Goal: Task Accomplishment & Management: Complete application form

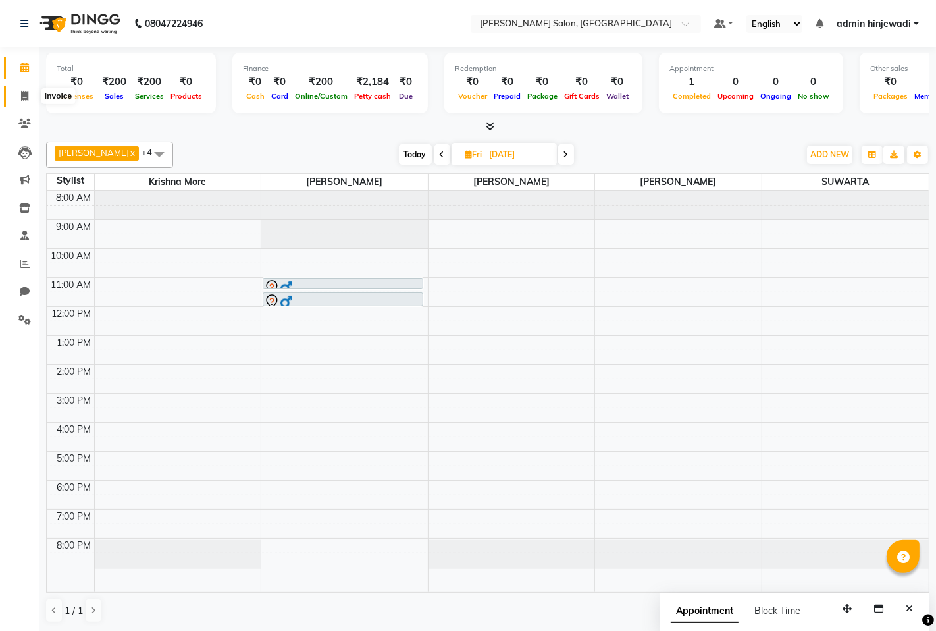
click at [16, 91] on span at bounding box center [24, 96] width 23 height 15
select select "7331"
select select "service"
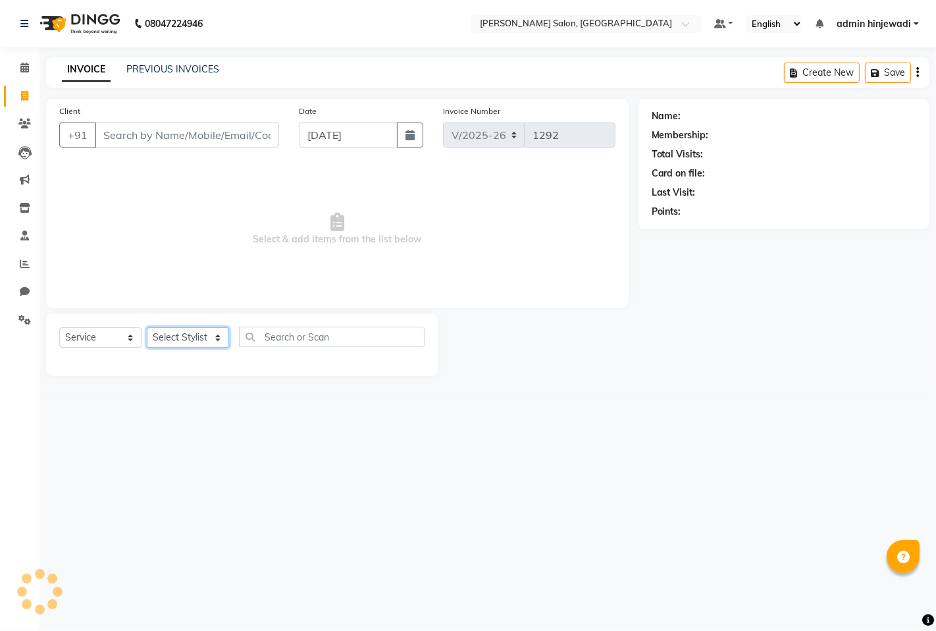
drag, startPoint x: 182, startPoint y: 336, endPoint x: 174, endPoint y: 346, distance: 12.2
click at [182, 336] on select "Select Stylist" at bounding box center [188, 337] width 82 height 20
select select "90443"
click at [147, 328] on select "Select Stylist admin hinjewadi [PERSON_NAME] krishna more [PERSON_NAME] rishi […" at bounding box center [190, 337] width 87 height 20
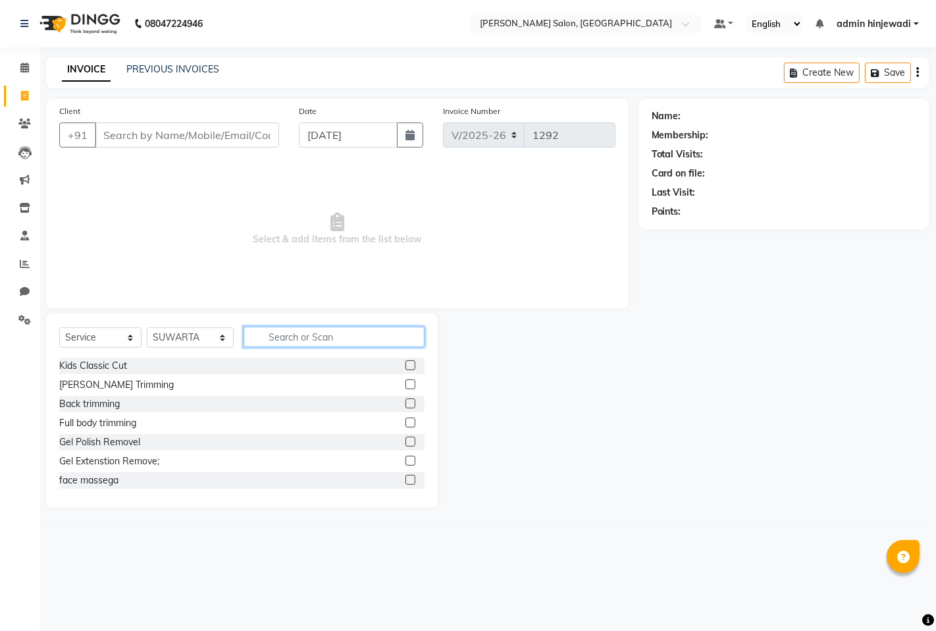
click at [283, 329] on input "text" at bounding box center [334, 337] width 181 height 20
type input "S"
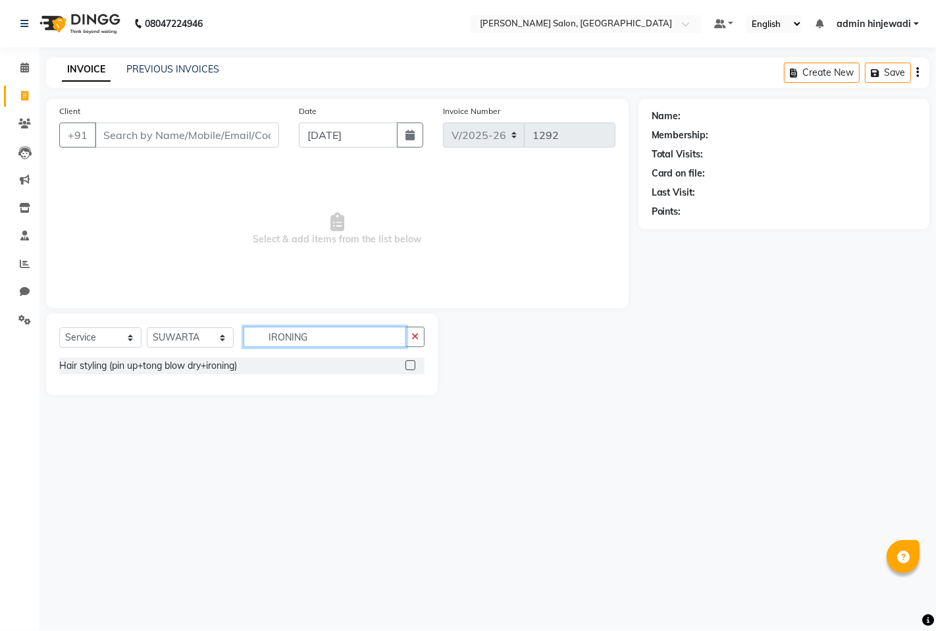
type input "IRONING"
click at [416, 365] on div at bounding box center [415, 366] width 19 height 16
click at [409, 369] on label at bounding box center [411, 365] width 10 height 10
click at [409, 369] on input "checkbox" at bounding box center [410, 365] width 9 height 9
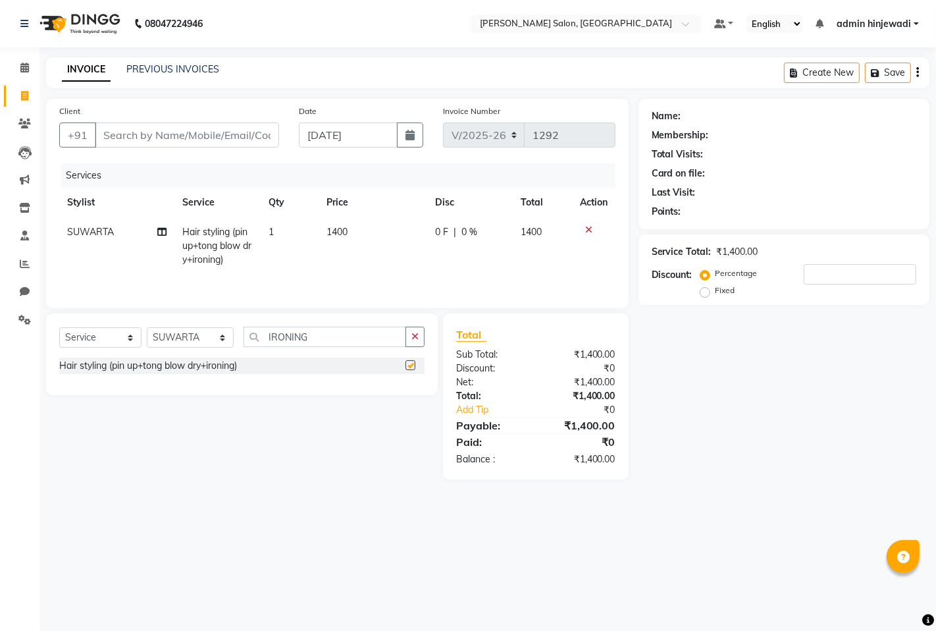
checkbox input "false"
click at [463, 233] on span "0 %" at bounding box center [470, 232] width 16 height 14
select select "90443"
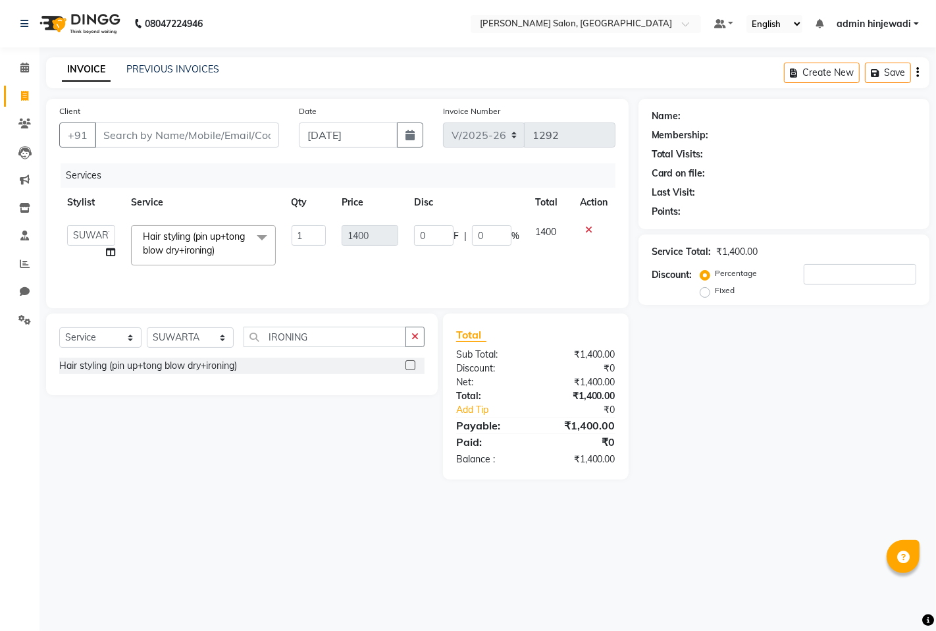
click at [515, 230] on span "%" at bounding box center [516, 236] width 8 height 14
click at [507, 240] on input "0" at bounding box center [492, 235] width 40 height 20
type input "10"
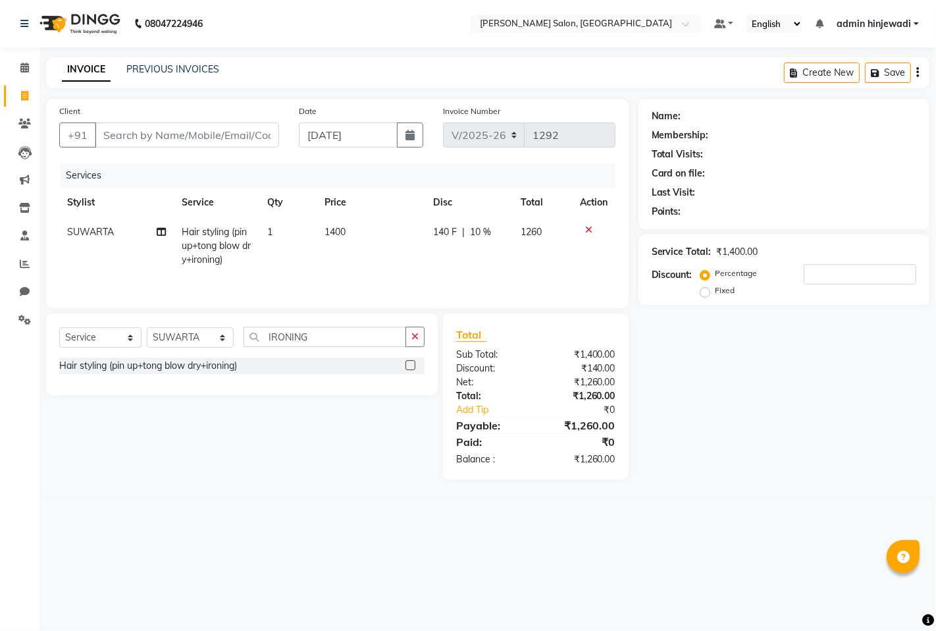
click at [779, 374] on div "Name: Membership: Total Visits: Card on file: Last Visit: Points: Service Total…" at bounding box center [789, 289] width 301 height 381
click at [363, 343] on input "IRONING" at bounding box center [325, 337] width 163 height 20
click at [333, 333] on input "IRONING" at bounding box center [325, 337] width 163 height 20
type input "I"
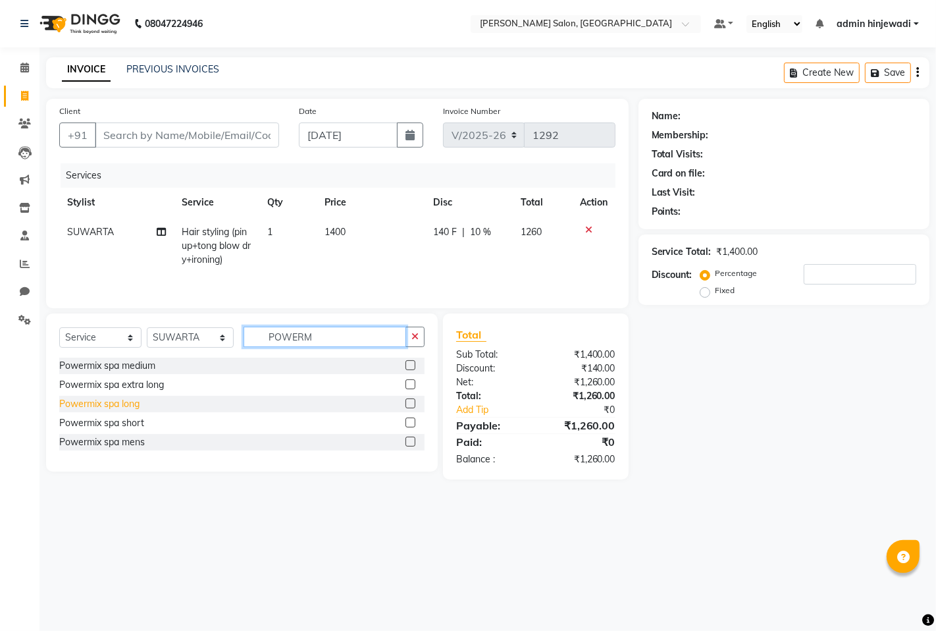
type input "POWERM"
click at [108, 405] on div "Powermix spa long" at bounding box center [99, 404] width 80 height 14
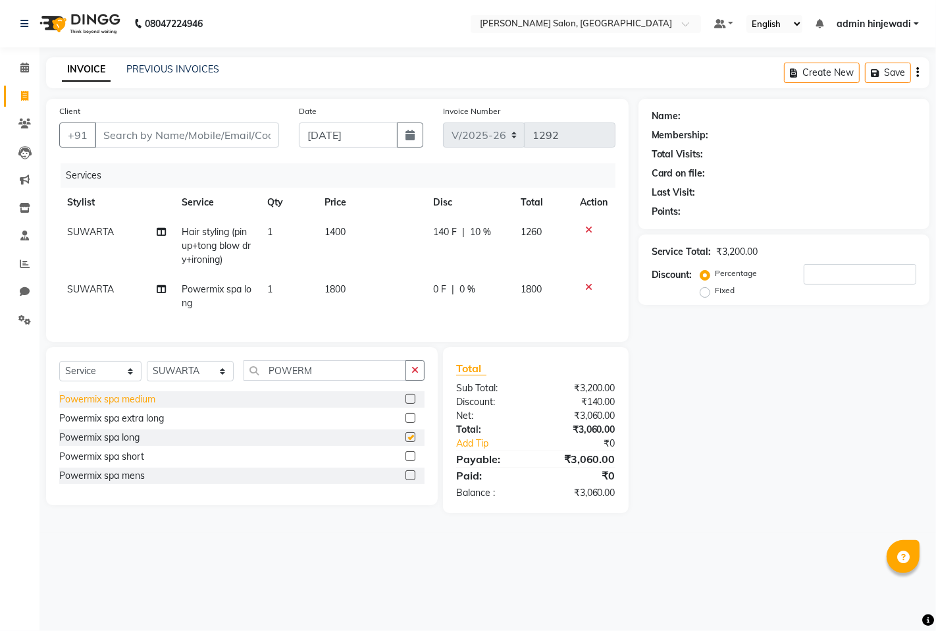
checkbox input "false"
drag, startPoint x: 173, startPoint y: 387, endPoint x: 358, endPoint y: 435, distance: 190.7
click at [173, 381] on select "Select Stylist admin hinjewadi [PERSON_NAME] krishna more [PERSON_NAME] rishi […" at bounding box center [190, 371] width 87 height 20
select select "76917"
click at [147, 372] on select "Select Stylist admin hinjewadi [PERSON_NAME] krishna more [PERSON_NAME] rishi […" at bounding box center [190, 371] width 87 height 20
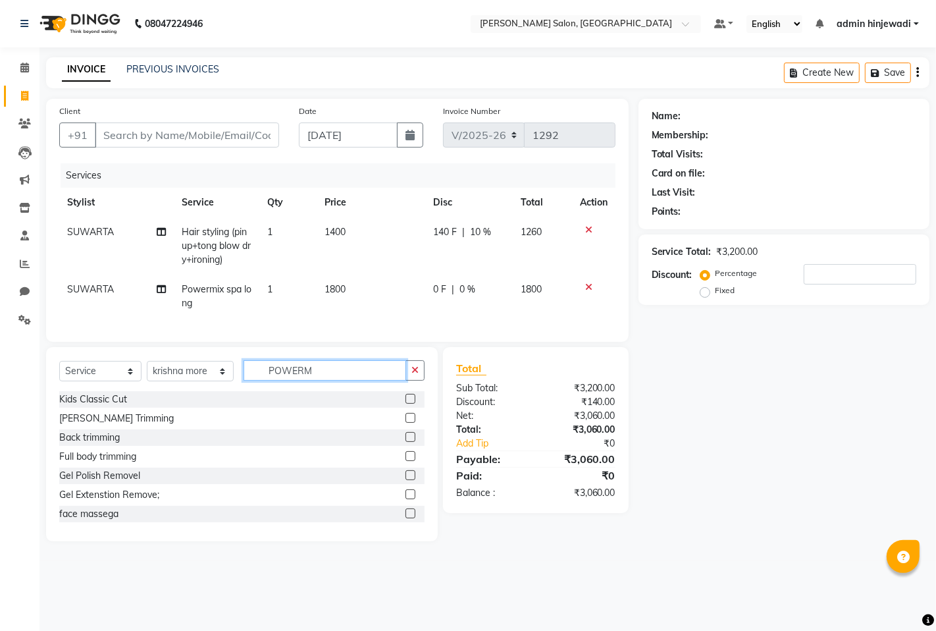
click at [311, 381] on input "POWERM" at bounding box center [325, 370] width 163 height 20
type input "P"
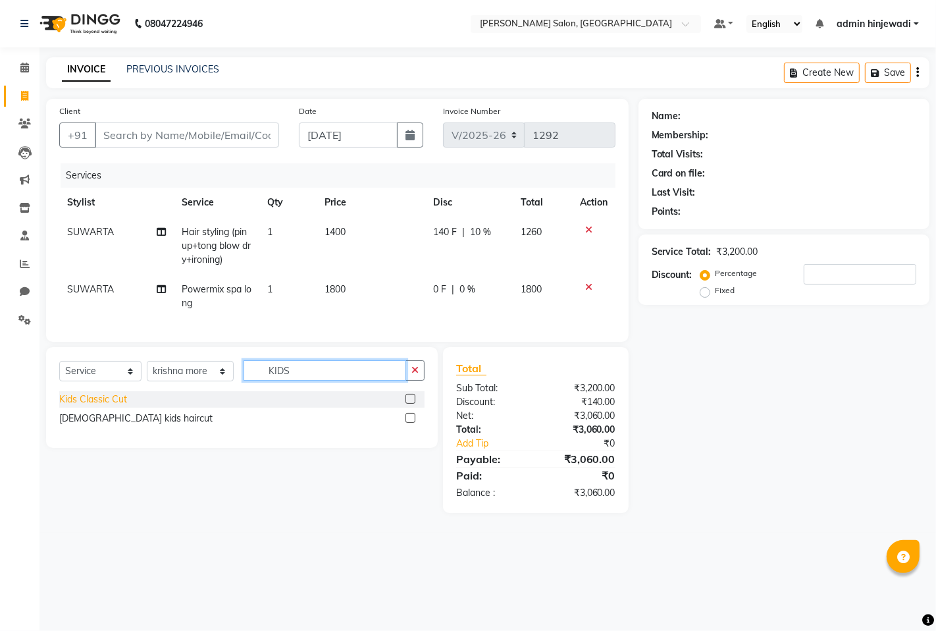
type input "KIDS"
click at [86, 406] on div "Kids Classic Cut" at bounding box center [93, 399] width 68 height 14
checkbox input "false"
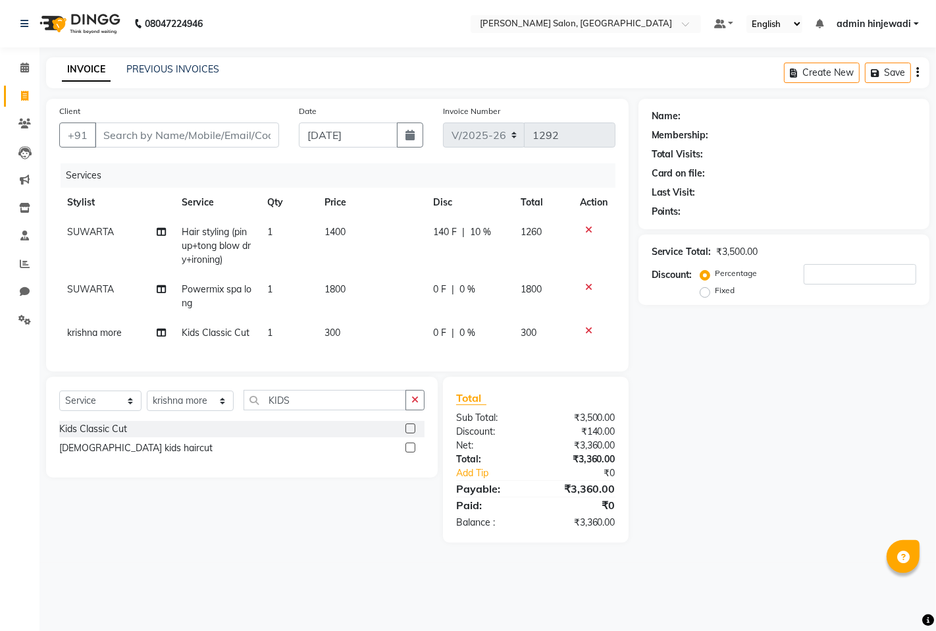
click at [481, 233] on span "10 %" at bounding box center [480, 232] width 21 height 14
select select "90443"
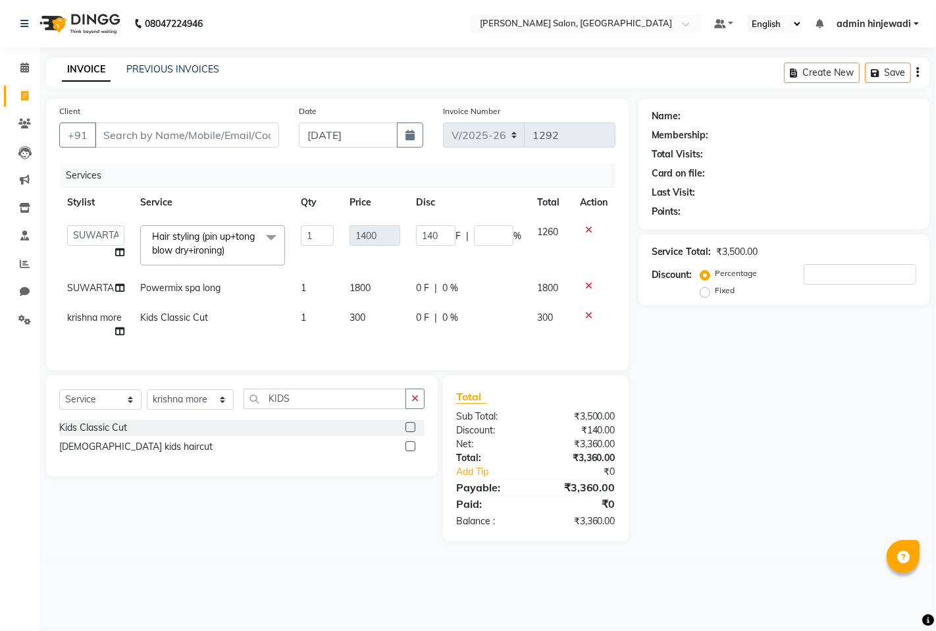
click at [722, 353] on div "Name: Membership: Total Visits: Card on file: Last Visit: Points: Service Total…" at bounding box center [789, 320] width 301 height 442
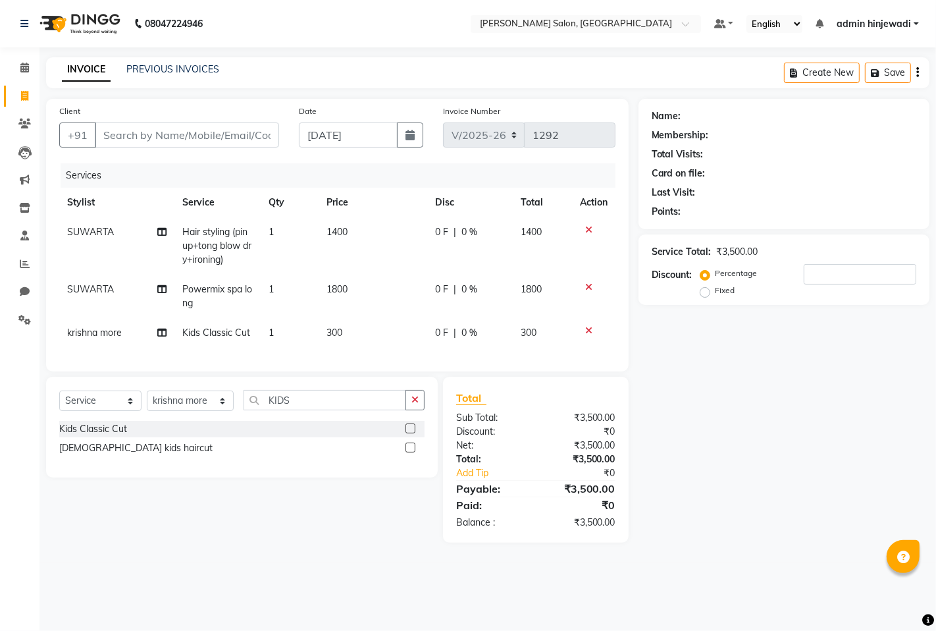
click at [470, 229] on span "0 %" at bounding box center [470, 232] width 16 height 14
select select "90443"
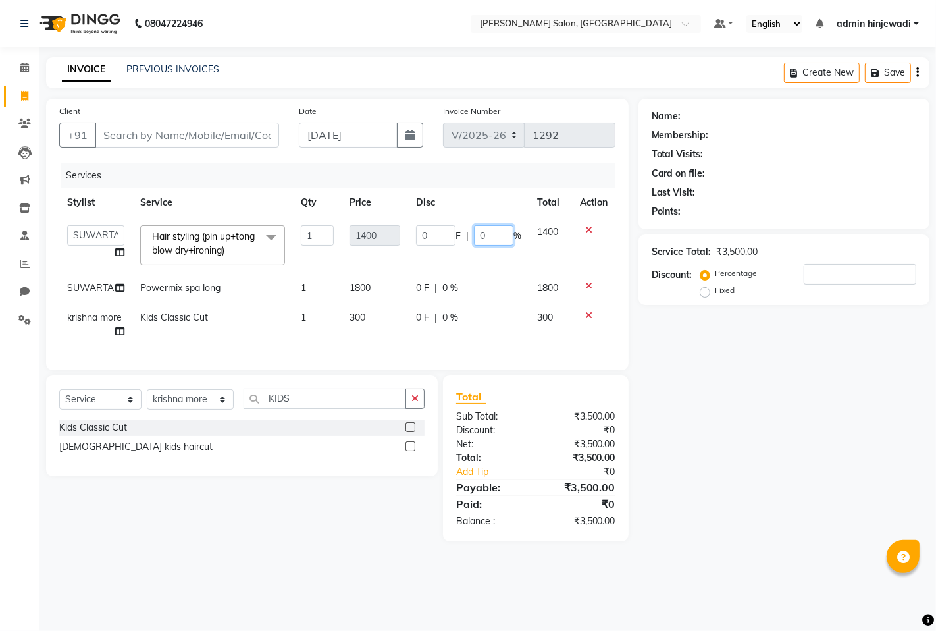
click at [497, 240] on input "0" at bounding box center [494, 235] width 40 height 20
type input "10"
click at [706, 351] on div "Name: Membership: Total Visits: Card on file: Last Visit: Points: Service Total…" at bounding box center [789, 320] width 301 height 442
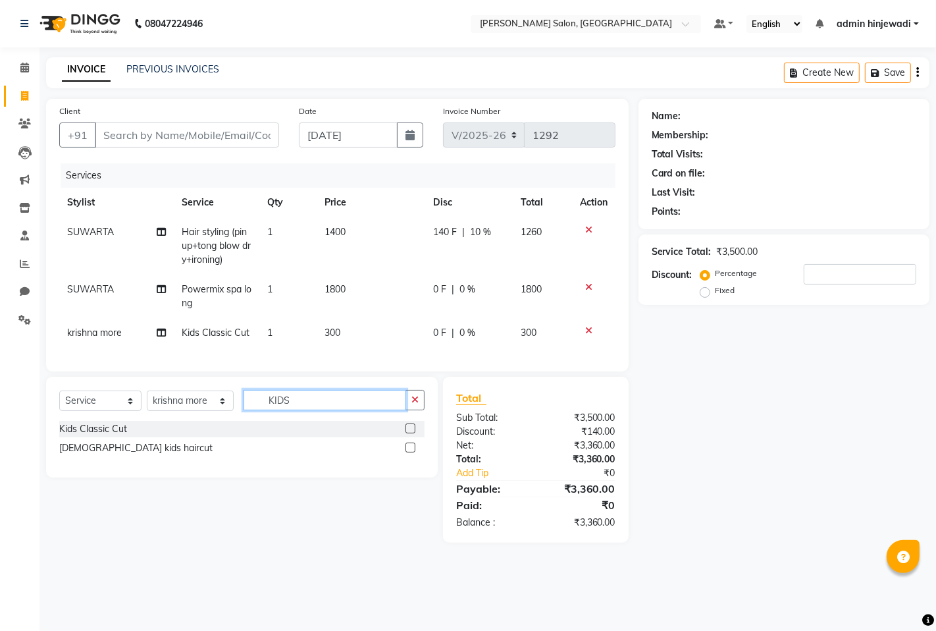
click at [363, 410] on input "KIDS" at bounding box center [325, 400] width 163 height 20
type input "K"
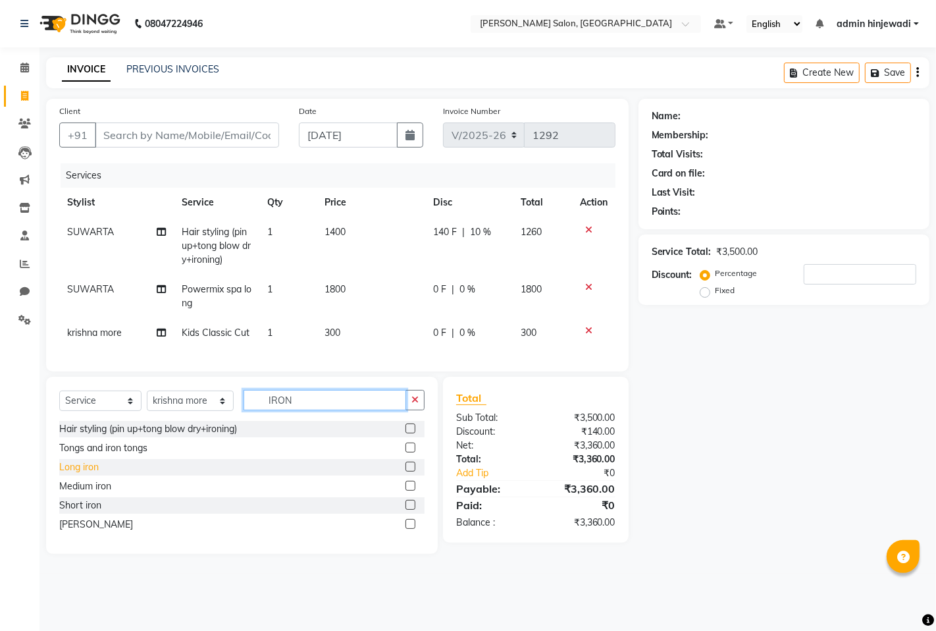
type input "IRON"
click at [70, 474] on div "Long iron" at bounding box center [79, 467] width 40 height 14
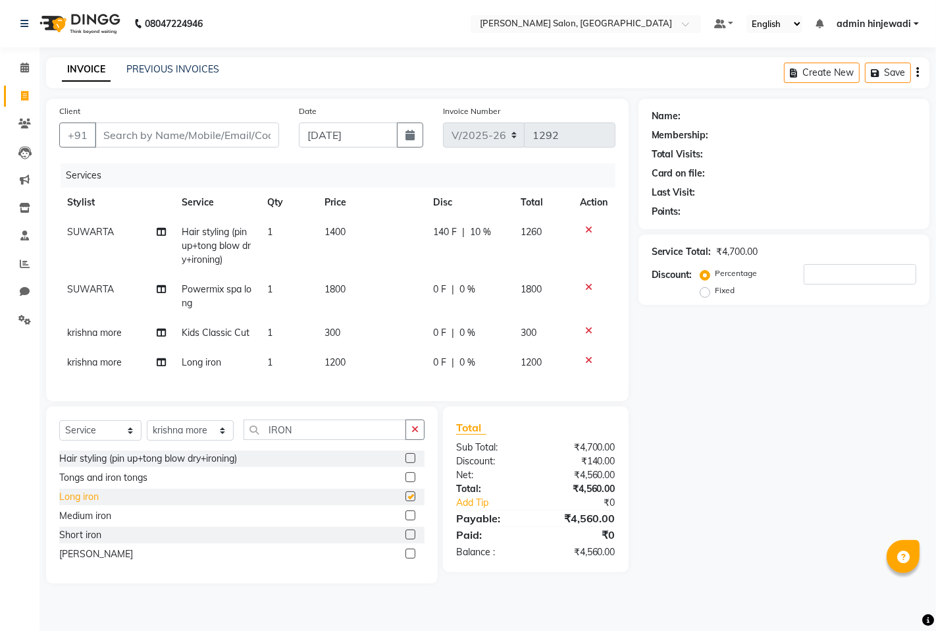
checkbox input "false"
click at [585, 359] on icon at bounding box center [588, 360] width 7 height 9
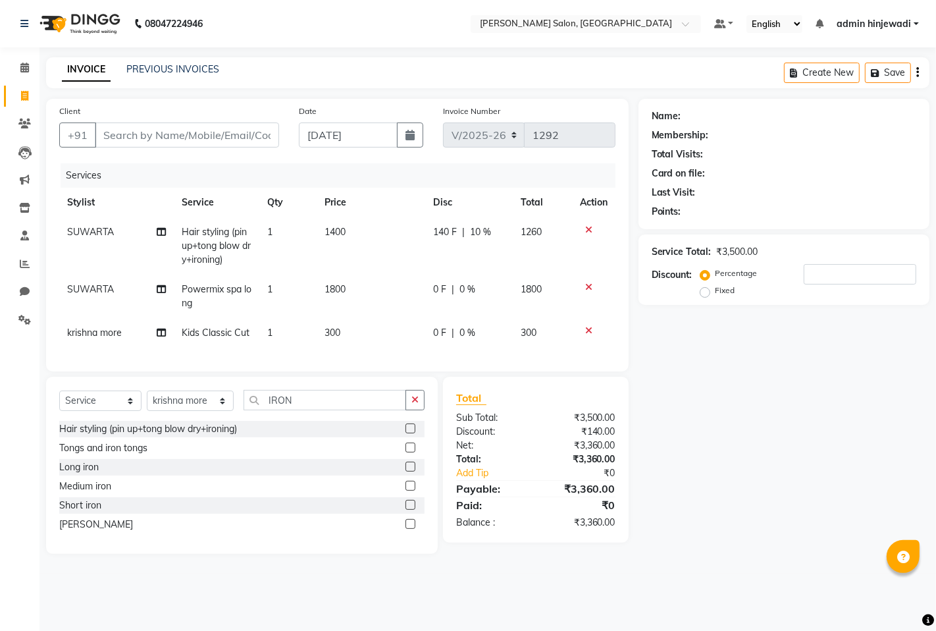
click at [586, 228] on icon at bounding box center [588, 229] width 7 height 9
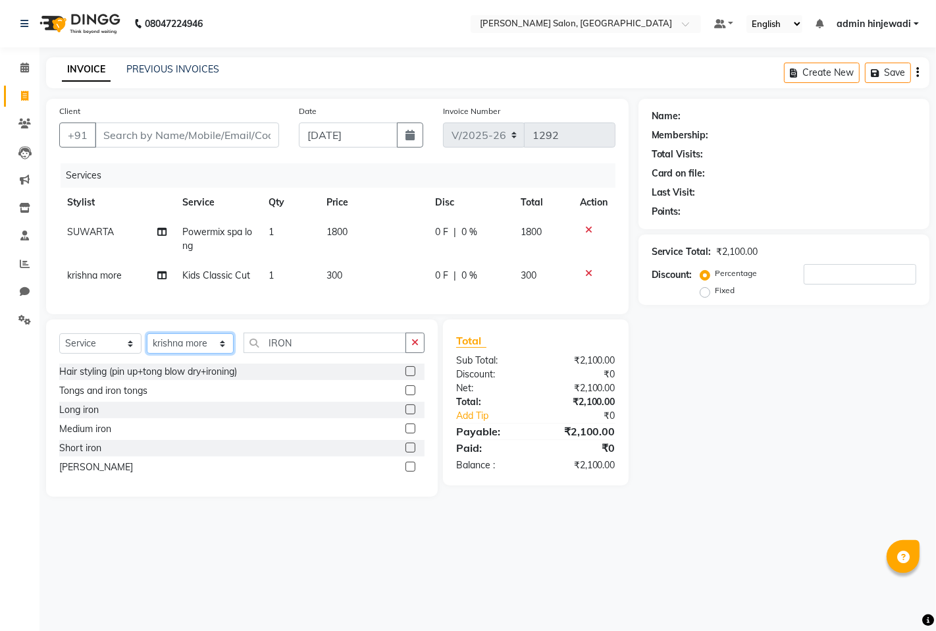
click at [211, 354] on select "Select Stylist admin hinjewadi [PERSON_NAME] krishna more [PERSON_NAME] rishi […" at bounding box center [190, 343] width 87 height 20
select select "90443"
click at [147, 344] on select "Select Stylist admin hinjewadi [PERSON_NAME] krishna more [PERSON_NAME] rishi […" at bounding box center [190, 343] width 87 height 20
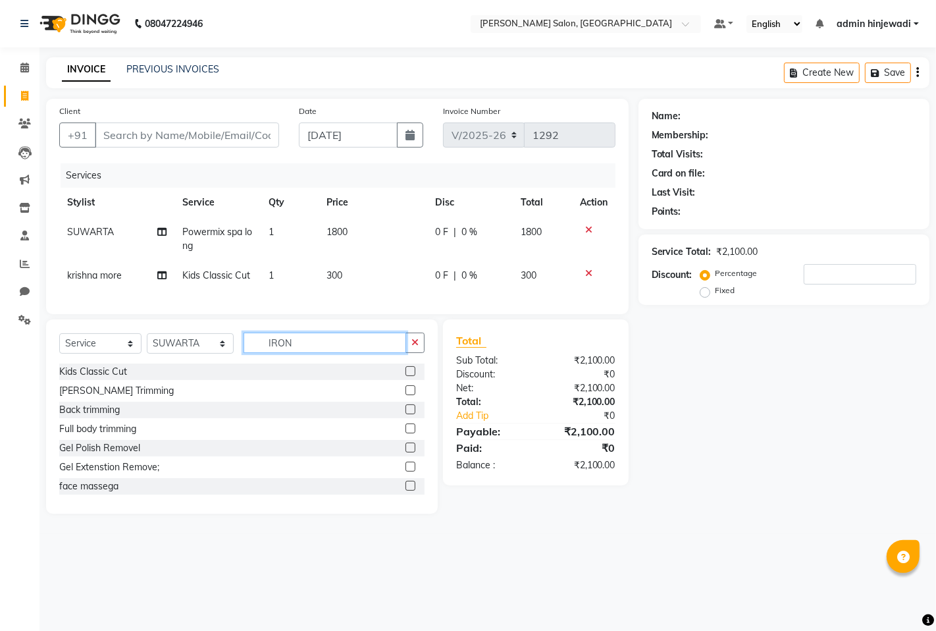
click at [323, 353] on input "IRON" at bounding box center [325, 343] width 163 height 20
type input "I"
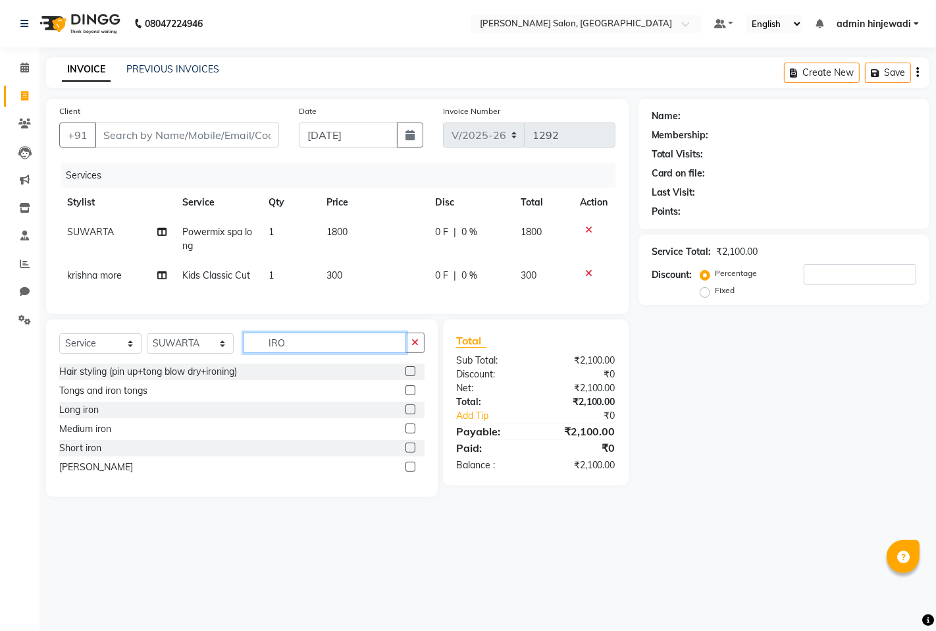
type input "IRON"
click at [95, 417] on div "Long iron" at bounding box center [79, 410] width 40 height 14
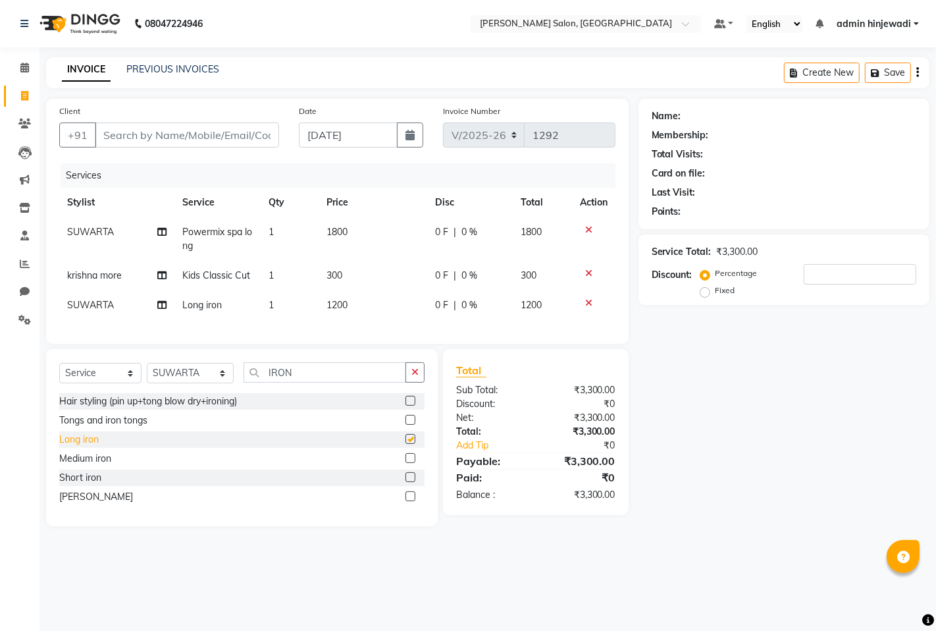
checkbox input "false"
click at [147, 142] on input "Client" at bounding box center [187, 134] width 184 height 25
click at [145, 130] on input "Client" at bounding box center [187, 134] width 184 height 25
click at [145, 136] on input "Client" at bounding box center [187, 134] width 184 height 25
type input "8"
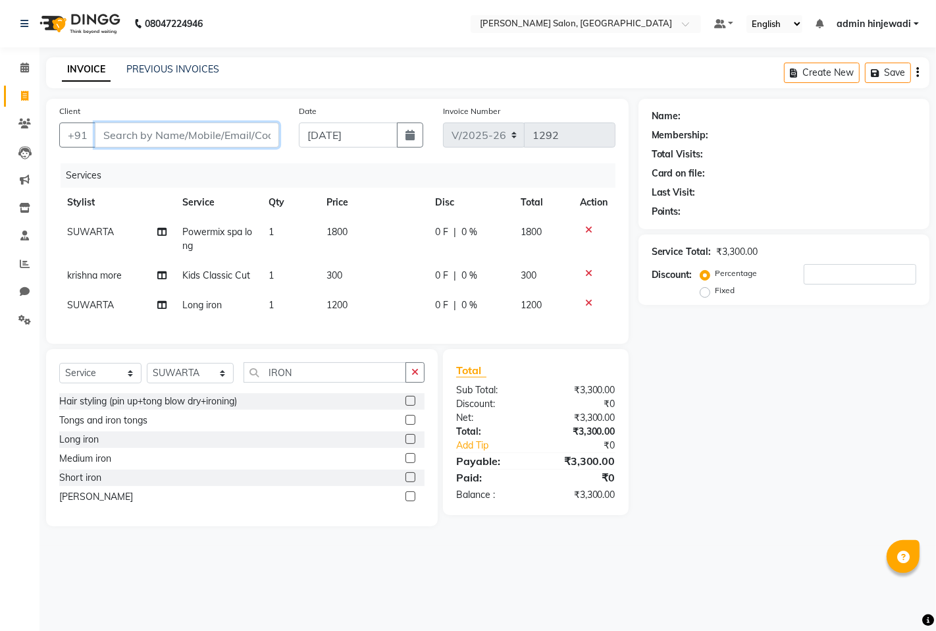
type input "0"
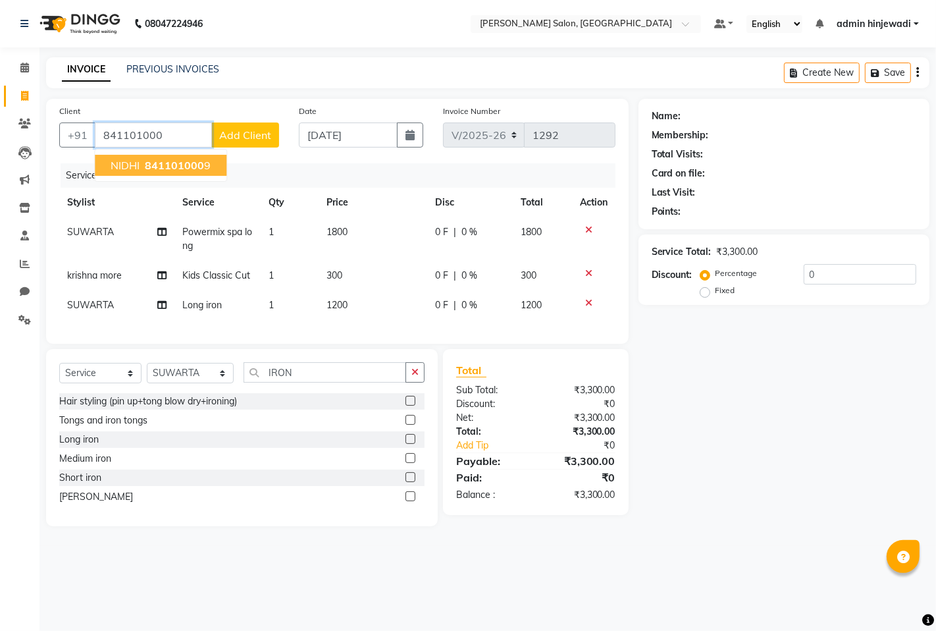
click at [174, 160] on span "841101000" at bounding box center [174, 165] width 59 height 13
type input "8411010009"
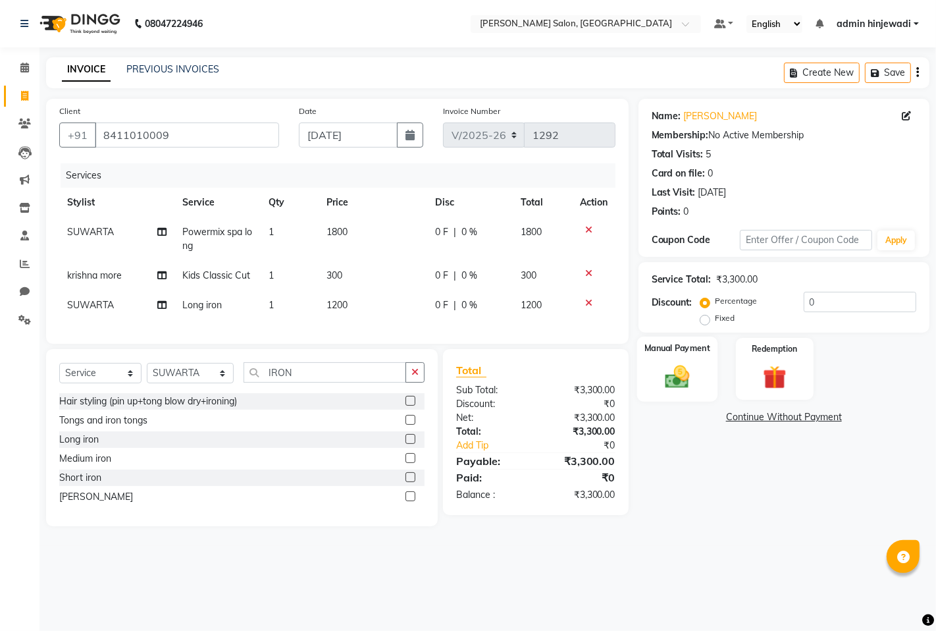
click at [686, 377] on img at bounding box center [677, 376] width 40 height 28
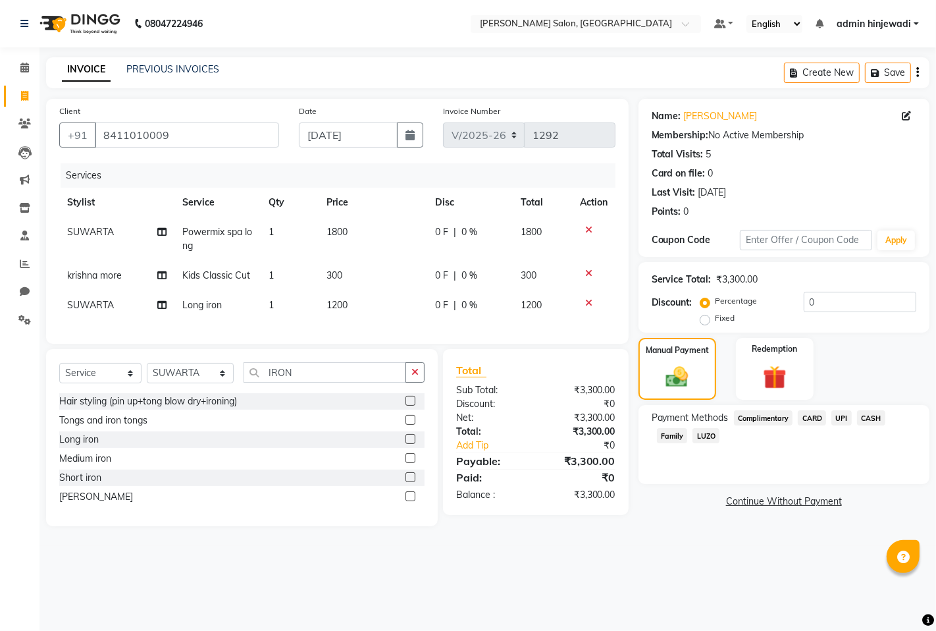
click at [842, 419] on span "UPI" at bounding box center [842, 417] width 20 height 15
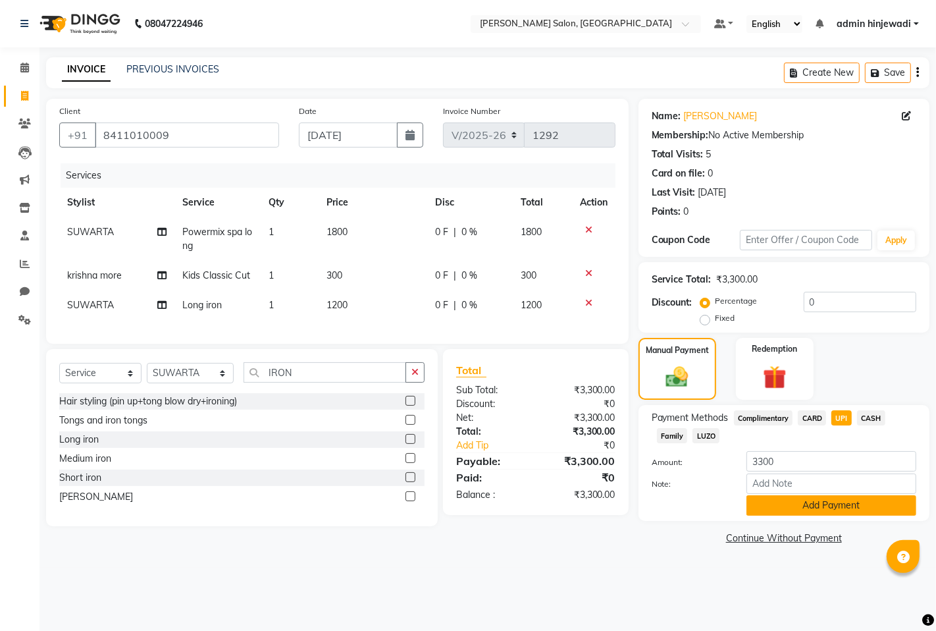
click at [789, 498] on button "Add Payment" at bounding box center [832, 505] width 170 height 20
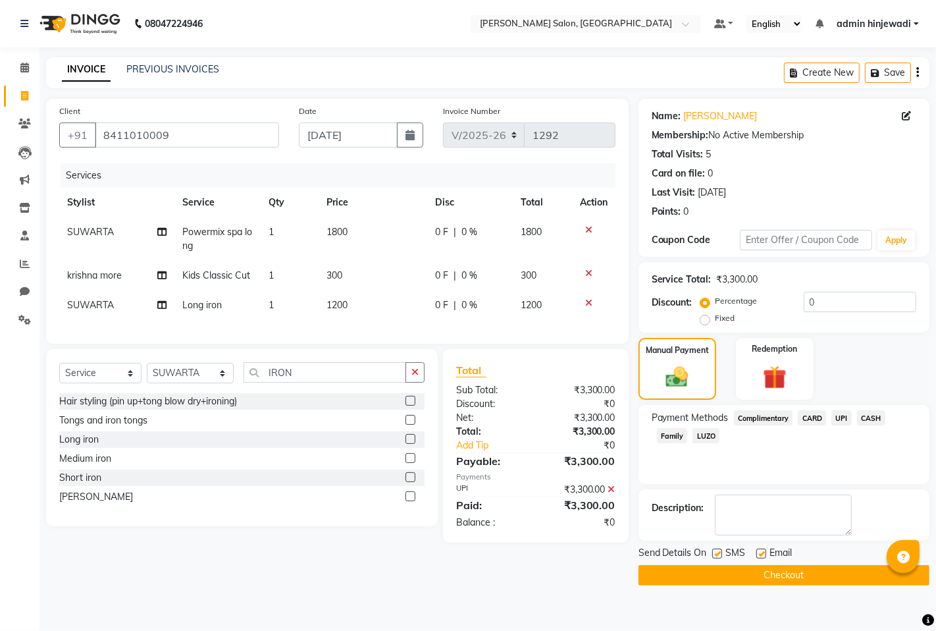
click at [771, 572] on button "Checkout" at bounding box center [784, 575] width 291 height 20
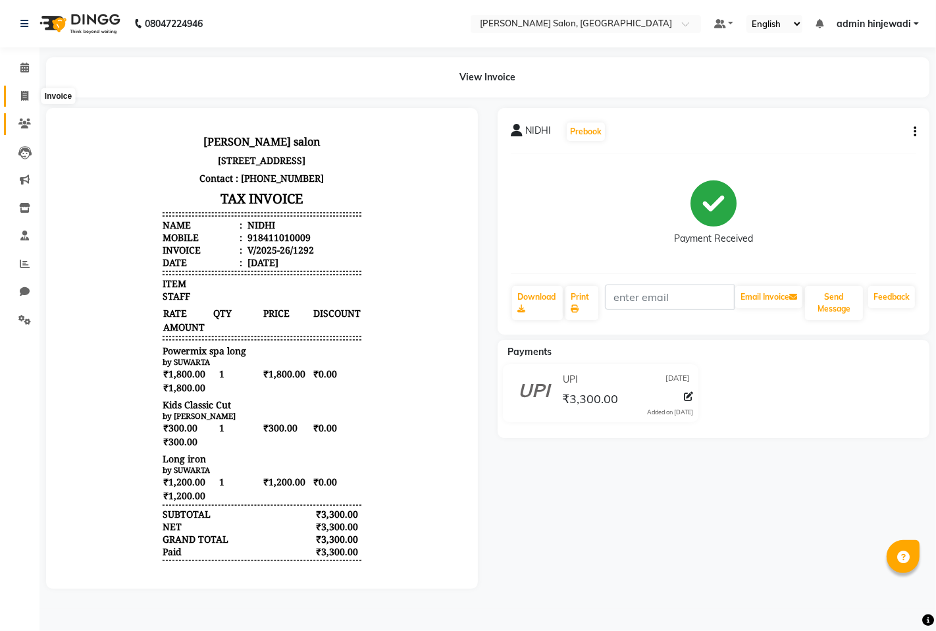
drag, startPoint x: 21, startPoint y: 89, endPoint x: 28, endPoint y: 121, distance: 33.1
click at [21, 90] on span at bounding box center [24, 96] width 23 height 15
select select "service"
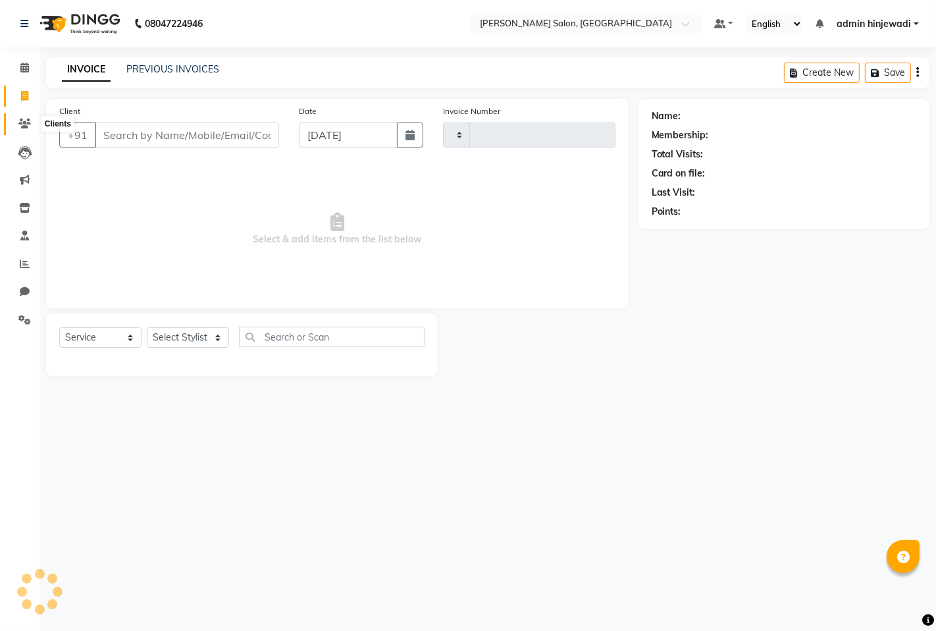
type input "1293"
select select "7331"
click at [202, 344] on select "Select Stylist admin hinjewadi [PERSON_NAME] krishna more [PERSON_NAME] rishi […" at bounding box center [190, 337] width 87 height 20
click at [14, 257] on span at bounding box center [24, 264] width 23 height 15
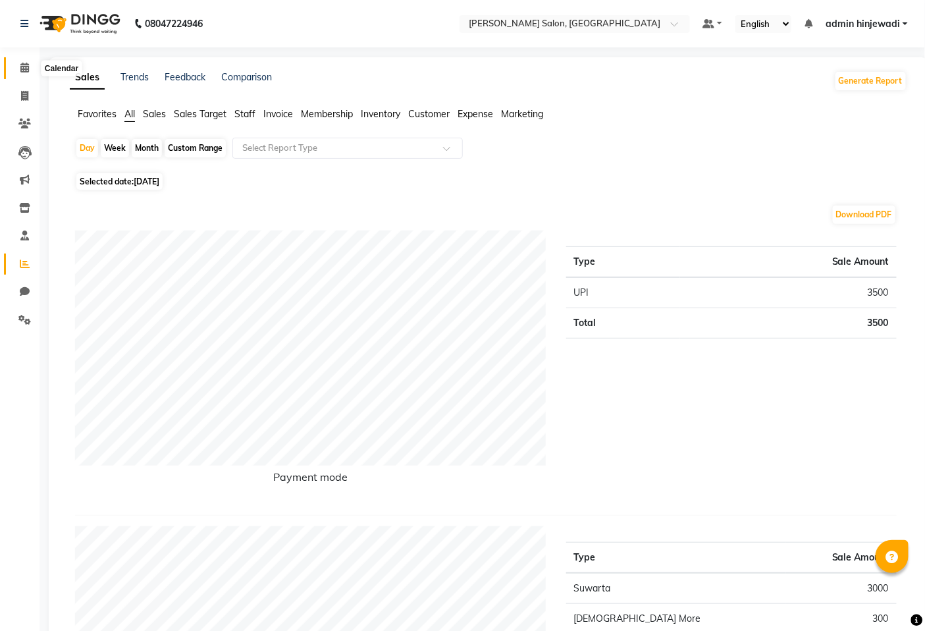
drag, startPoint x: 18, startPoint y: 66, endPoint x: 22, endPoint y: 75, distance: 9.8
click at [20, 66] on span at bounding box center [24, 68] width 23 height 15
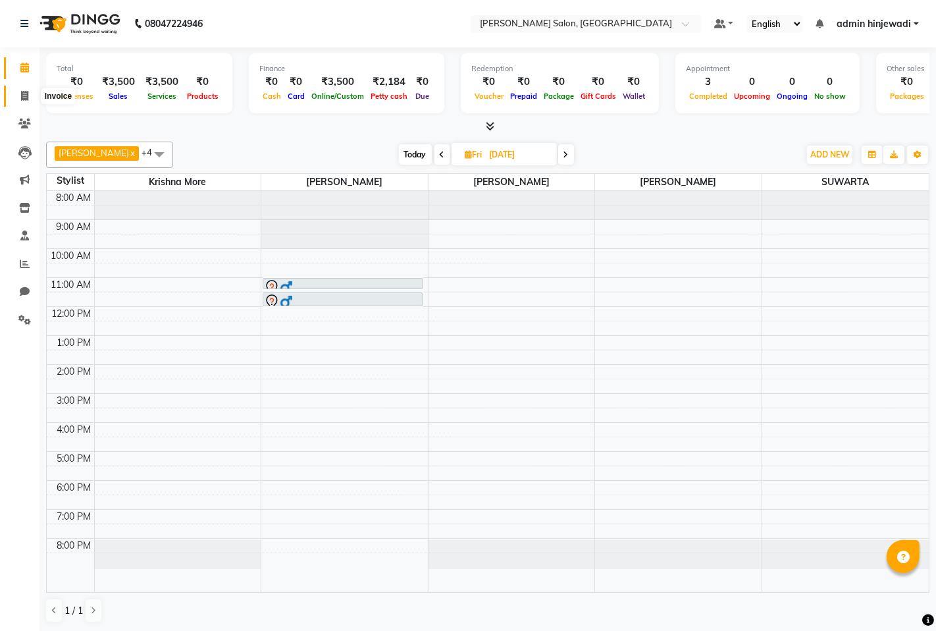
click at [18, 92] on span at bounding box center [24, 96] width 23 height 15
select select "7331"
select select "service"
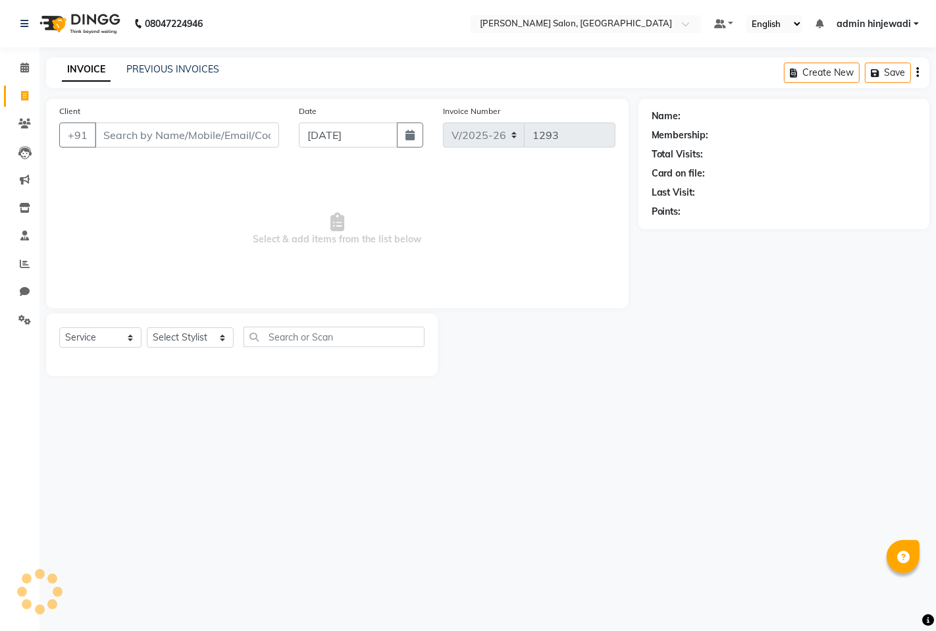
click at [188, 147] on div "+91" at bounding box center [169, 134] width 220 height 25
click at [183, 130] on input "Client" at bounding box center [187, 134] width 184 height 25
type input "9112919140"
click at [252, 128] on span "Add Client" at bounding box center [245, 134] width 52 height 13
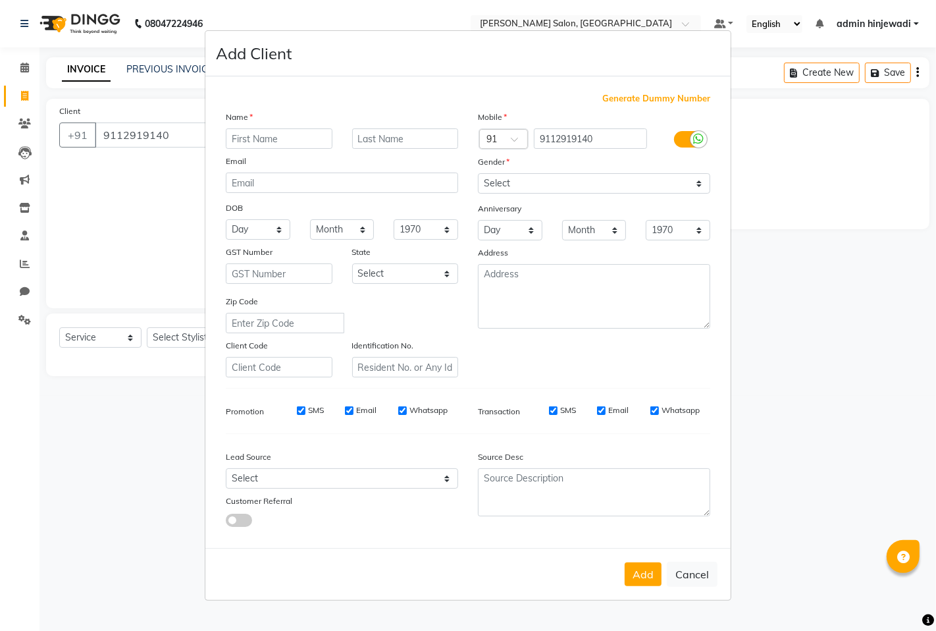
click at [253, 138] on input "text" at bounding box center [279, 138] width 107 height 20
type input "[PERSON_NAME]"
click at [509, 180] on select "Select [DEMOGRAPHIC_DATA] [DEMOGRAPHIC_DATA] Other Prefer Not To Say" at bounding box center [594, 183] width 232 height 20
select select "[DEMOGRAPHIC_DATA]"
click at [478, 173] on select "Select [DEMOGRAPHIC_DATA] [DEMOGRAPHIC_DATA] Other Prefer Not To Say" at bounding box center [594, 183] width 232 height 20
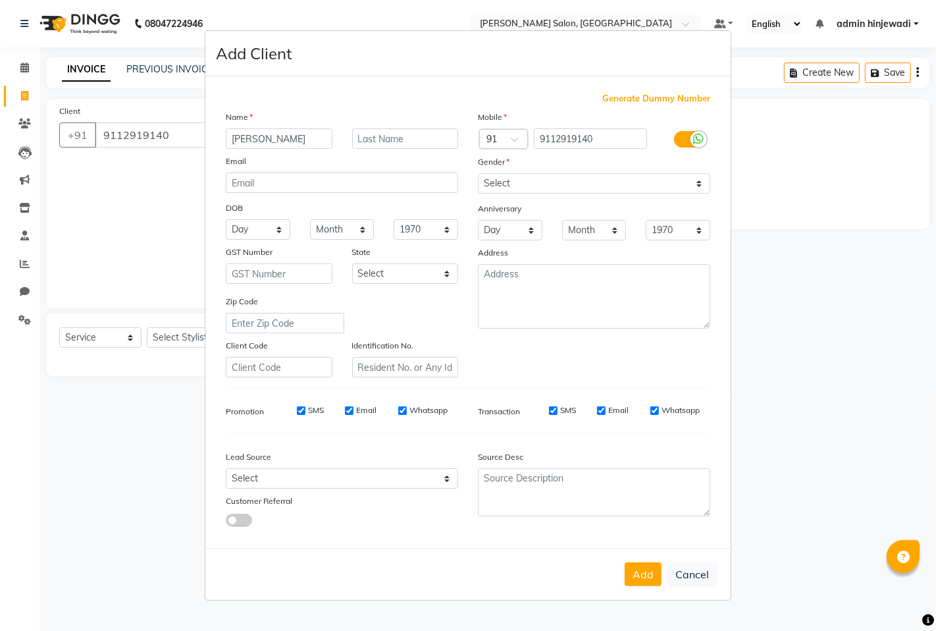
click at [646, 574] on button "Add" at bounding box center [643, 574] width 37 height 24
select select
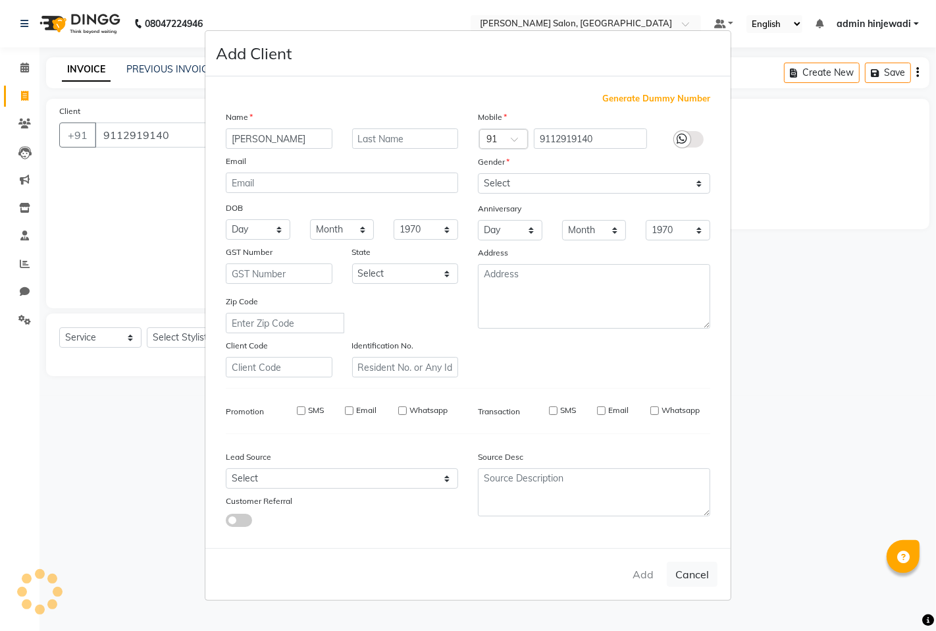
select select
checkbox input "false"
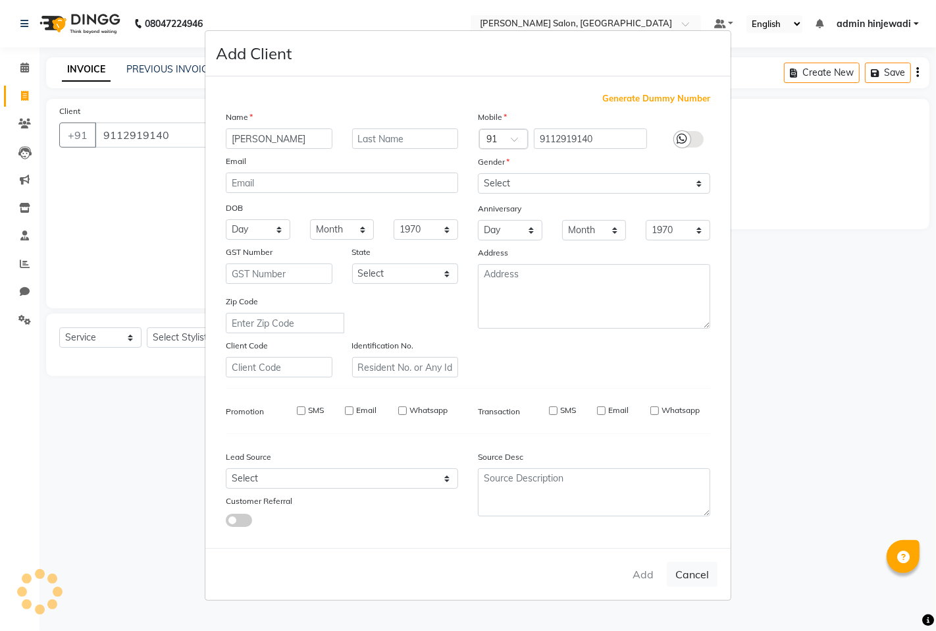
checkbox input "false"
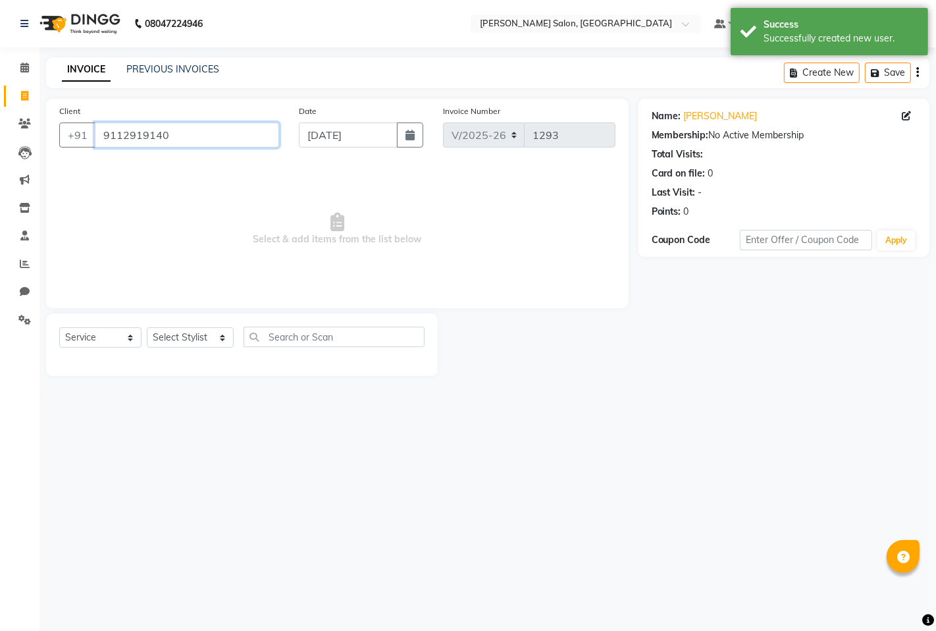
drag, startPoint x: 101, startPoint y: 132, endPoint x: 180, endPoint y: 128, distance: 79.8
click at [180, 128] on input "9112919140" at bounding box center [187, 134] width 184 height 25
click at [26, 69] on icon at bounding box center [24, 68] width 9 height 10
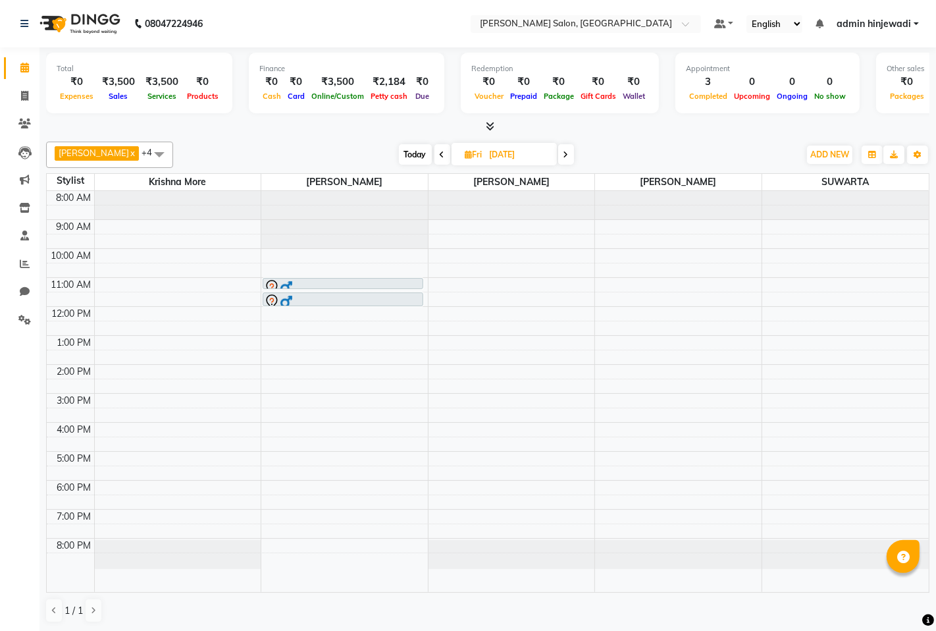
click at [558, 156] on span at bounding box center [566, 154] width 16 height 20
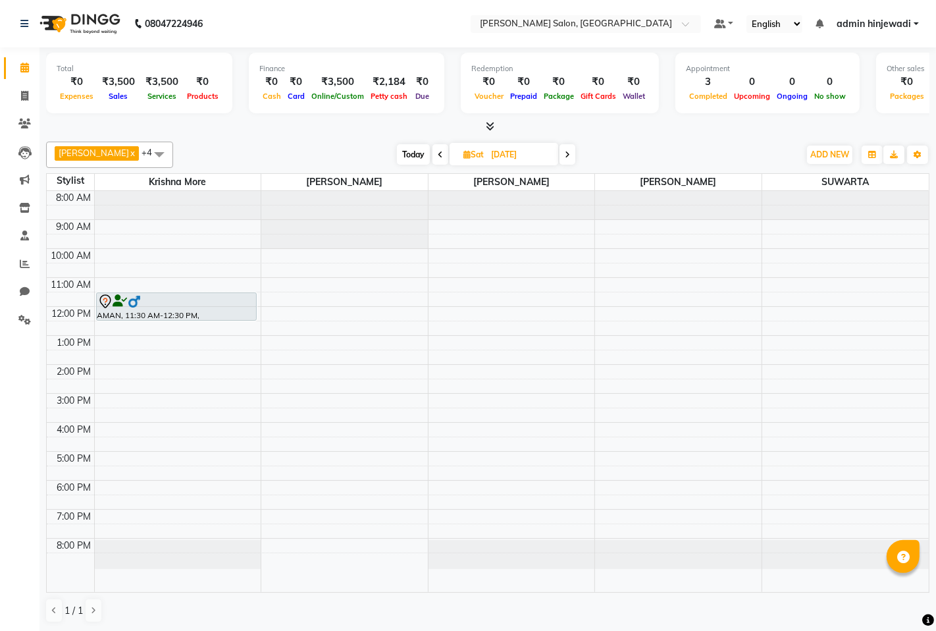
click at [435, 152] on span at bounding box center [441, 154] width 16 height 20
type input "[DATE]"
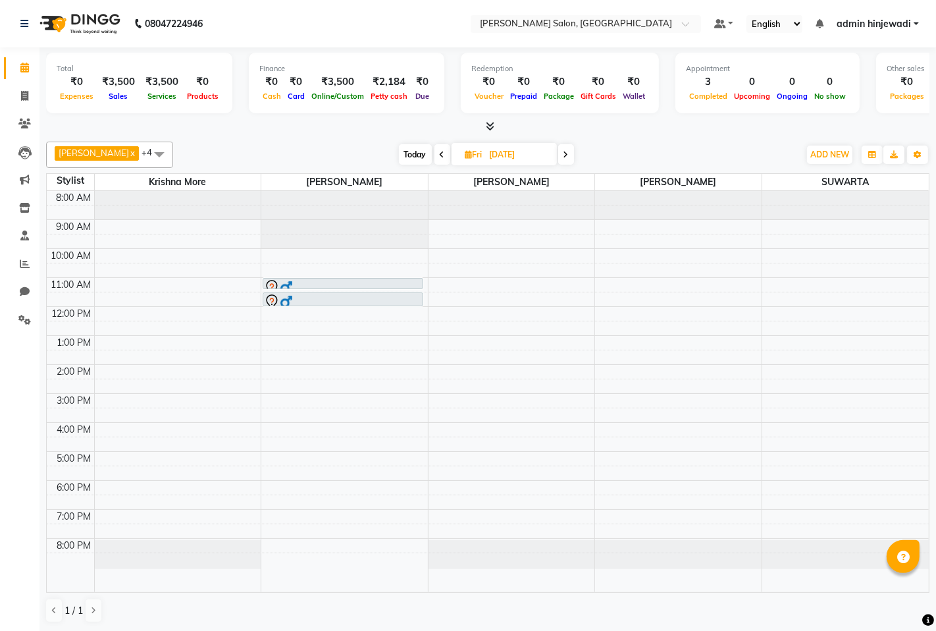
click at [317, 270] on div "8:00 AM 9:00 AM 10:00 AM 11:00 AM 12:00 PM 1:00 PM 2:00 PM 3:00 PM 4:00 PM 5:00…" at bounding box center [488, 391] width 882 height 401
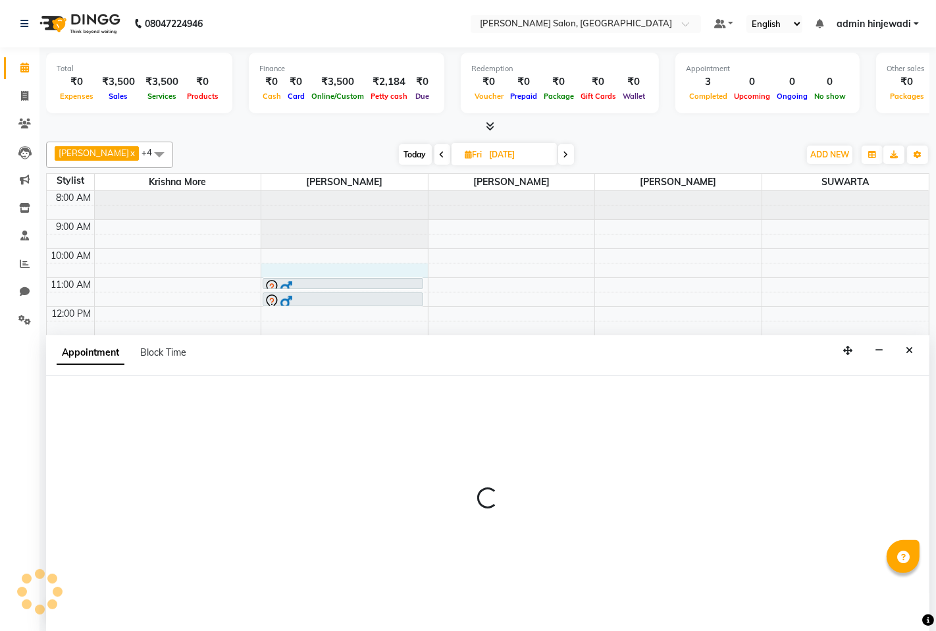
select select "63569"
select select "630"
select select "tentative"
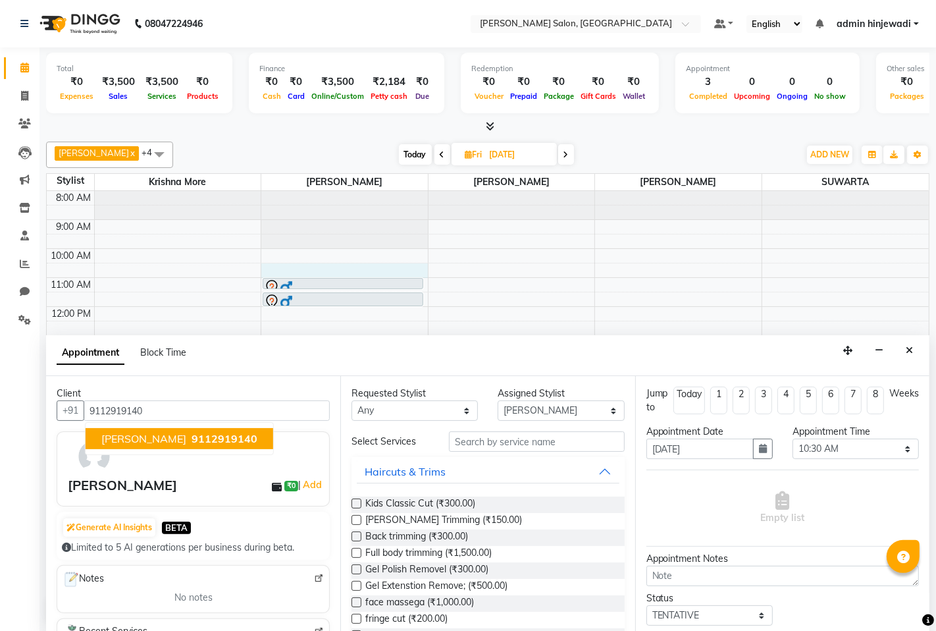
type input "9112919140"
click at [477, 439] on input "text" at bounding box center [536, 441] width 175 height 20
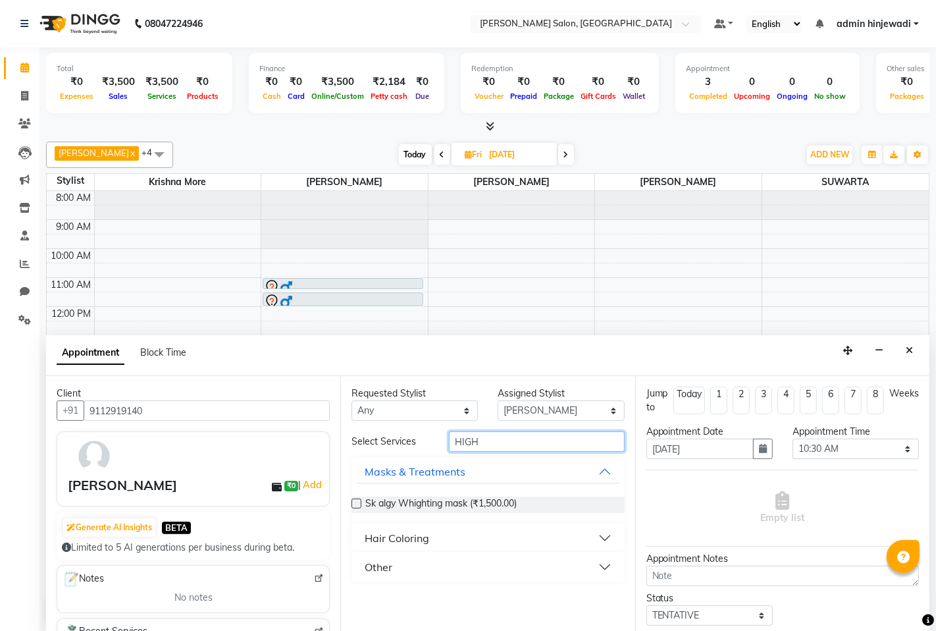
type input "HIGH"
click at [432, 529] on button "Hair Coloring" at bounding box center [488, 538] width 262 height 24
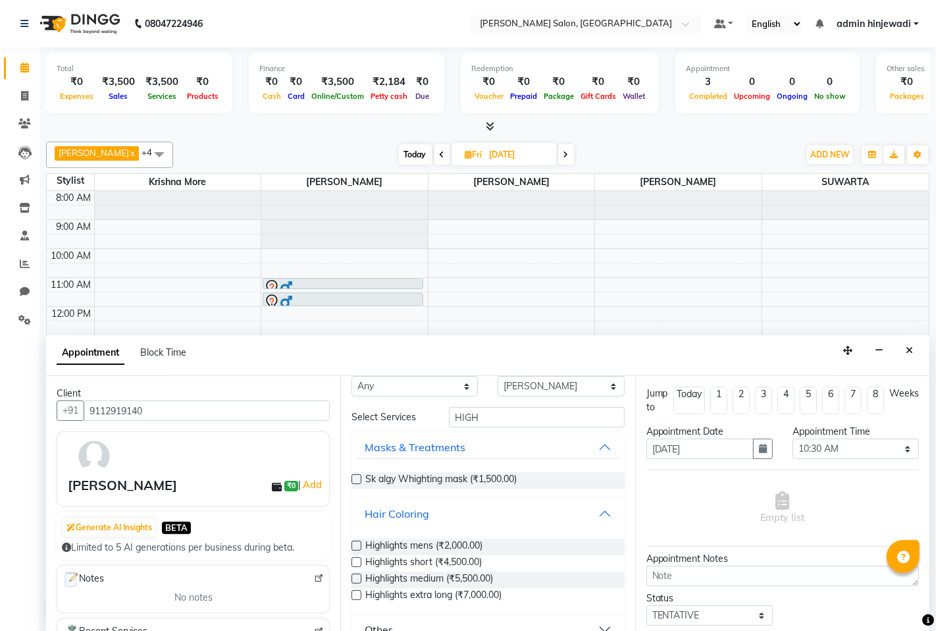
scroll to position [47, 0]
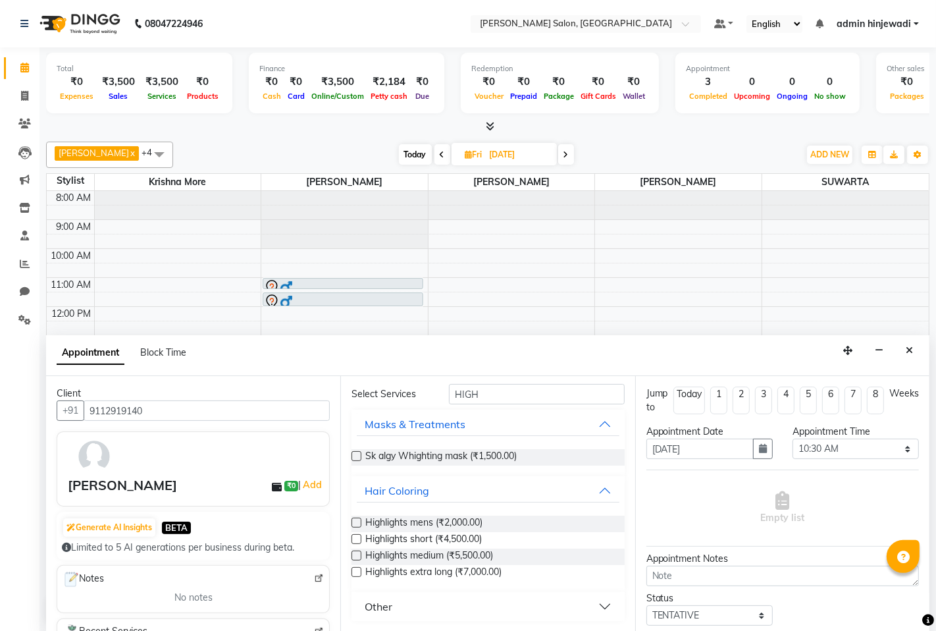
click at [354, 557] on label at bounding box center [357, 555] width 10 height 10
click at [354, 557] on input "checkbox" at bounding box center [356, 556] width 9 height 9
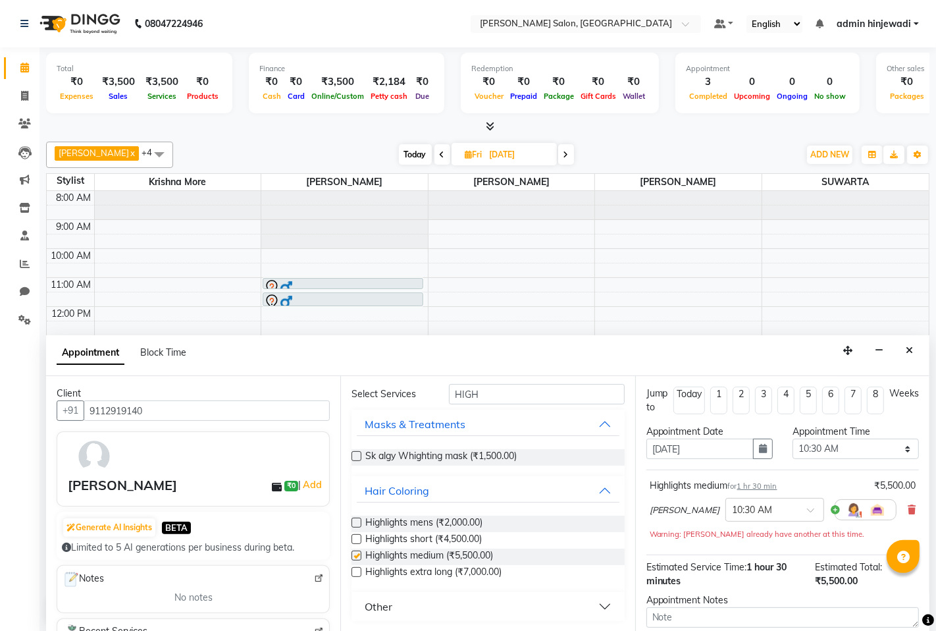
checkbox input "false"
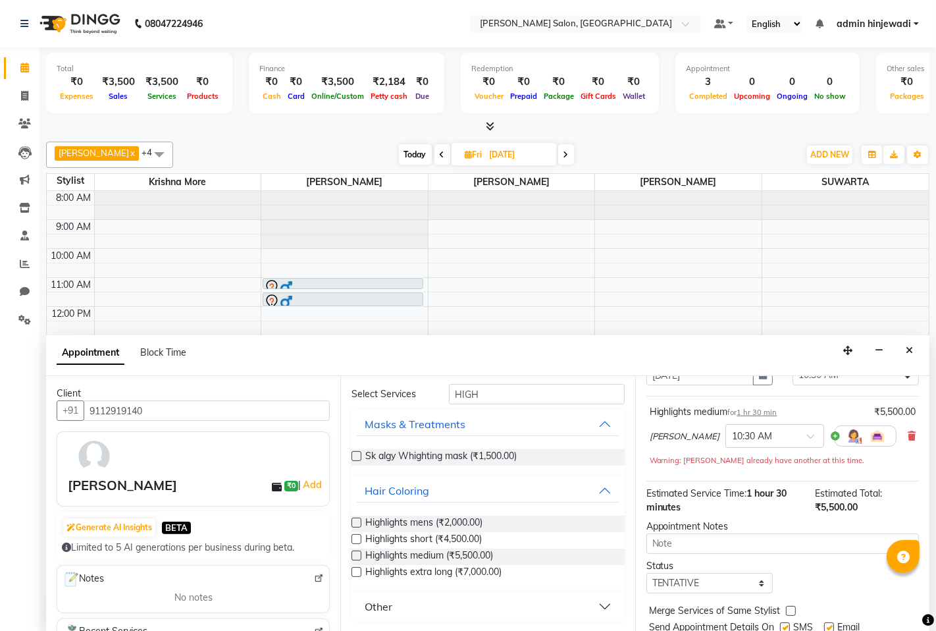
scroll to position [119, 0]
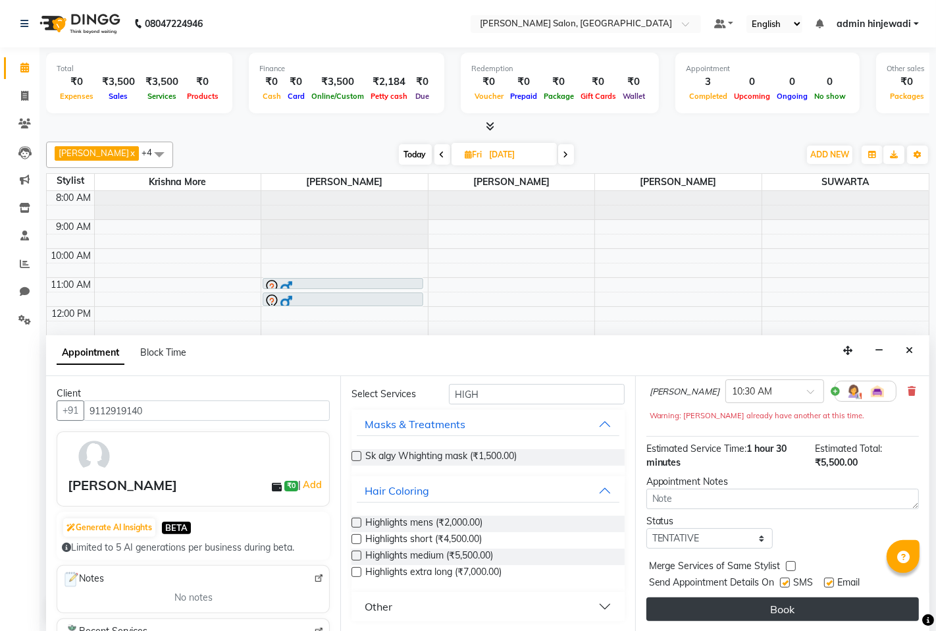
click at [778, 604] on button "Book" at bounding box center [783, 609] width 273 height 24
